Goal: Task Accomplishment & Management: Manage account settings

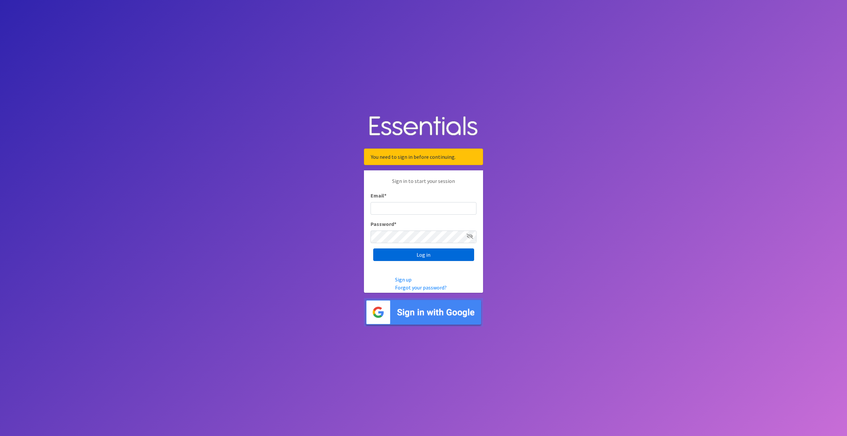
type input "outreach@carecollectiveswmi.org"
click at [429, 255] on input "Log in" at bounding box center [423, 254] width 101 height 13
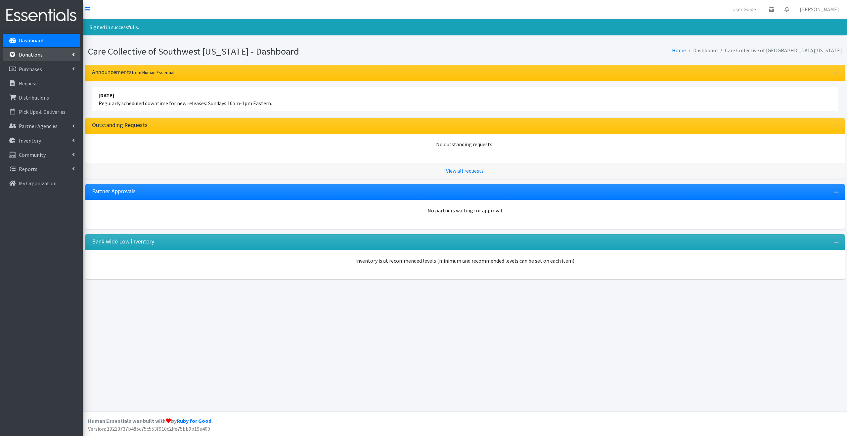
click at [44, 56] on link "Donations" at bounding box center [41, 54] width 77 height 13
click at [51, 67] on link "All Donations" at bounding box center [41, 69] width 77 height 13
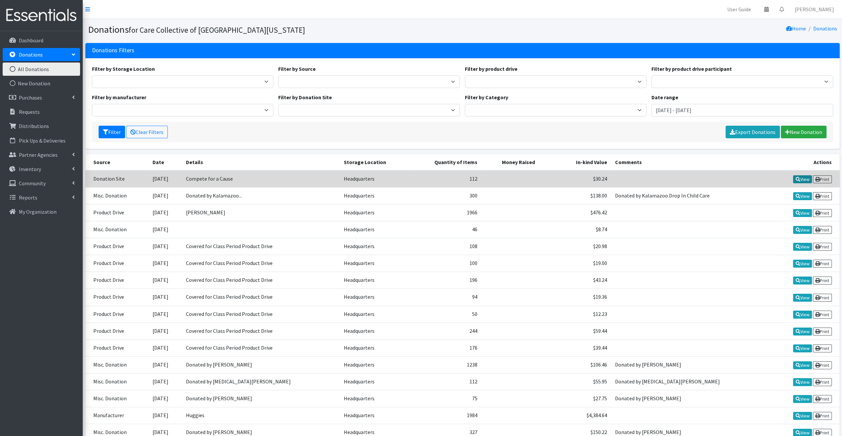
click at [797, 177] on icon at bounding box center [797, 179] width 5 height 5
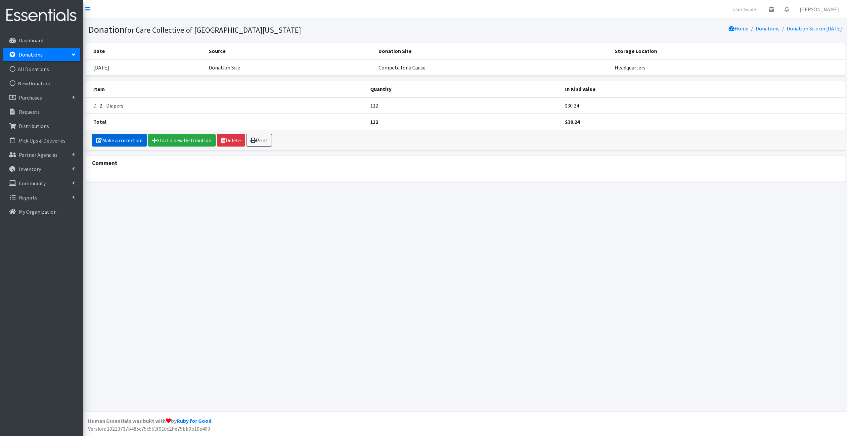
click at [125, 140] on link "Make a correction" at bounding box center [119, 140] width 55 height 13
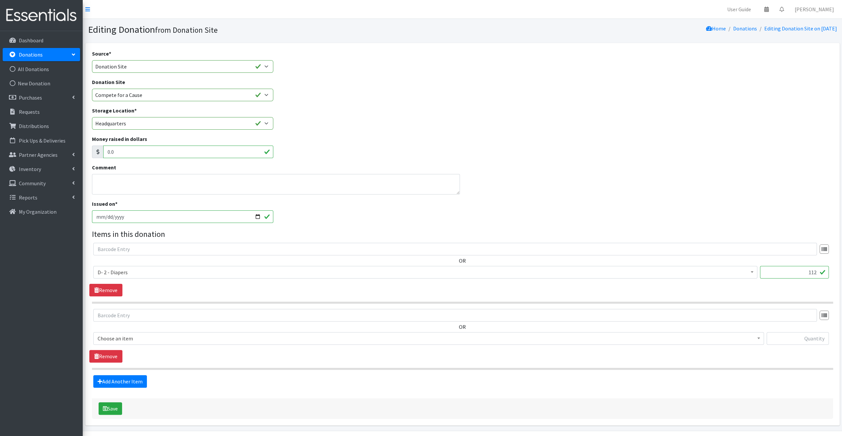
click at [363, 137] on div "Money raised in dollars 0.0" at bounding box center [462, 149] width 746 height 28
click at [34, 40] on p "Dashboard" at bounding box center [31, 40] width 24 height 7
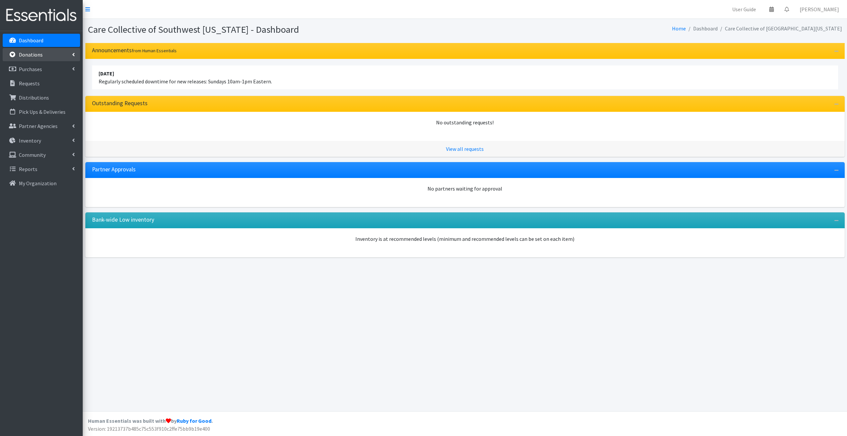
click at [68, 52] on link "Donations" at bounding box center [41, 54] width 77 height 13
click at [50, 71] on link "All Donations" at bounding box center [41, 69] width 77 height 13
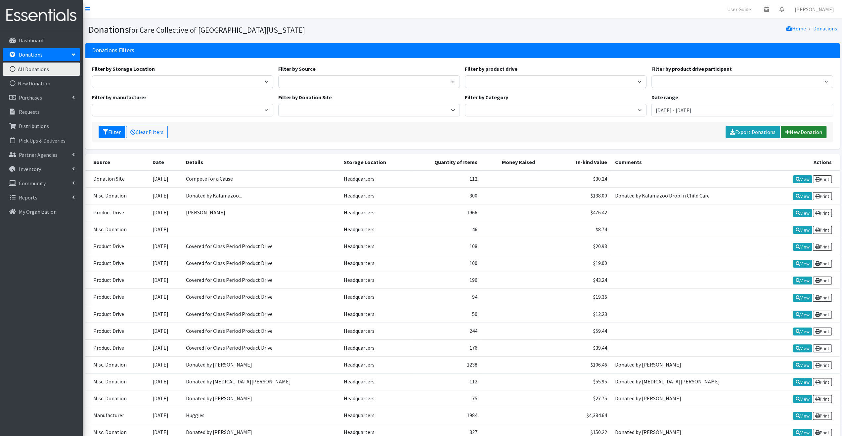
click at [791, 127] on link "New Donation" at bounding box center [804, 132] width 46 height 13
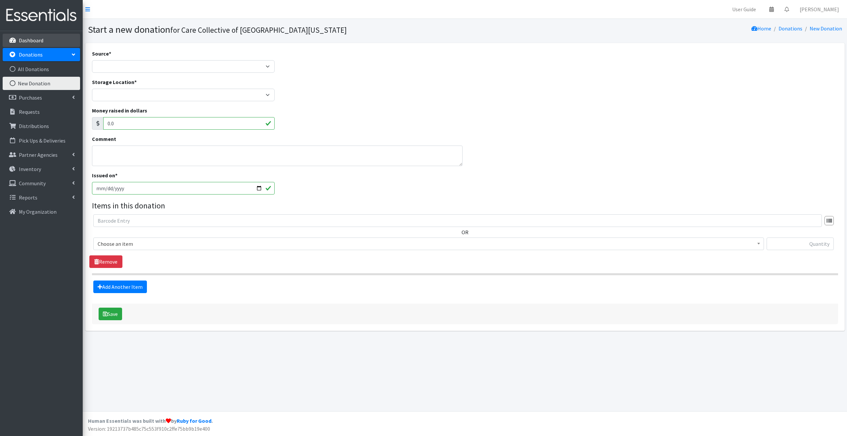
click at [30, 41] on p "Dashboard" at bounding box center [31, 40] width 24 height 7
